Goal: Find specific page/section: Find specific page/section

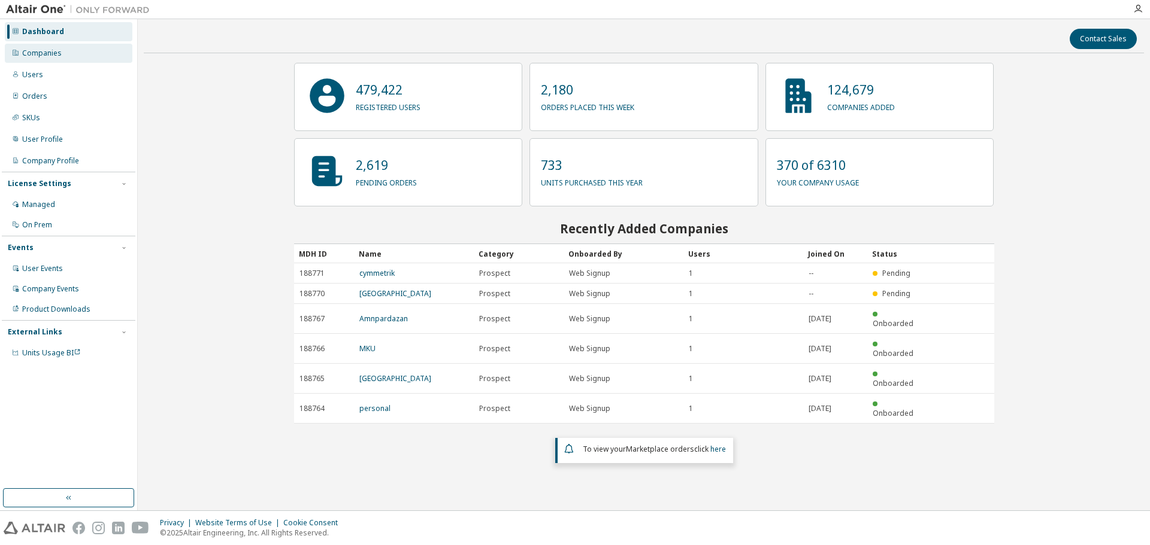
click at [29, 59] on div "Companies" at bounding box center [69, 53] width 128 height 19
